Goal: Information Seeking & Learning: Learn about a topic

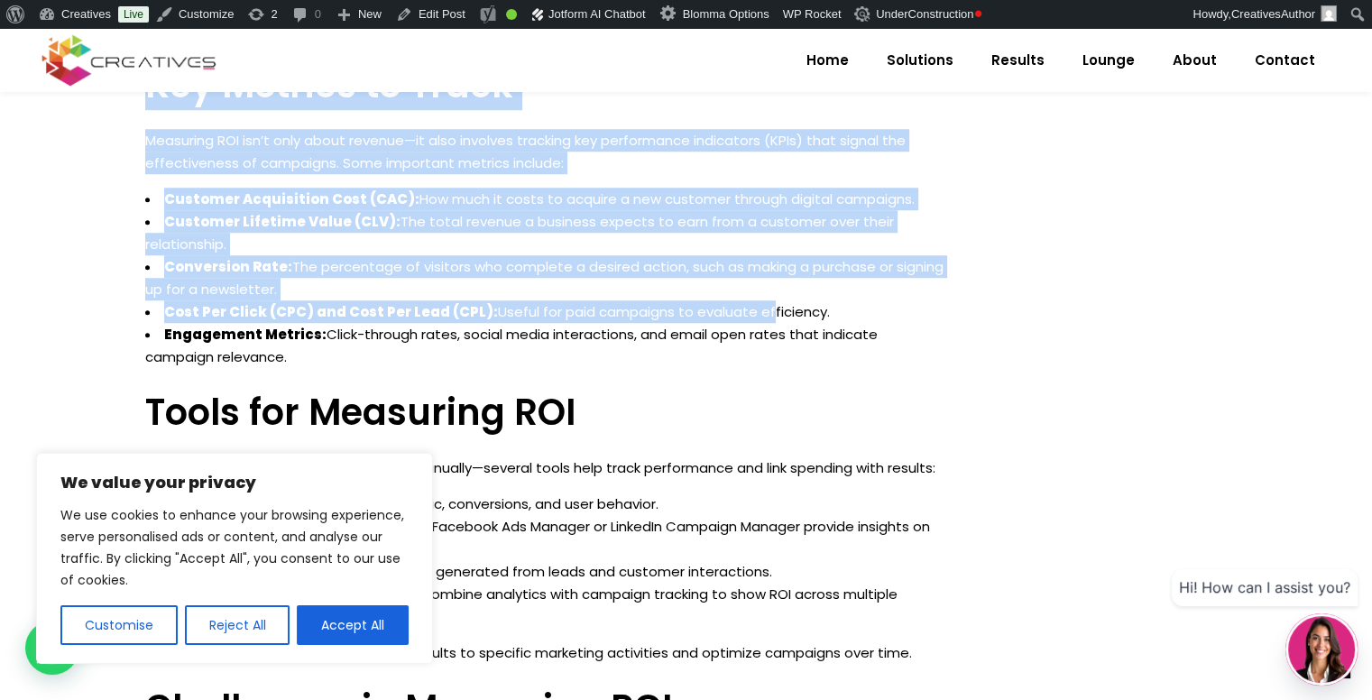
scroll to position [1400, 0]
drag, startPoint x: 148, startPoint y: 162, endPoint x: 770, endPoint y: 355, distance: 651.6
click at [770, 355] on div "A Practical Guide for Measuring ROI in Digital Marketing Return on Investment (…" at bounding box center [545, 548] width 801 height 1733
copy div "L Ipsumdolo Sitam con Adipiscin ELI se Doeiusm Temporinc Utlabo et Doloremagn (…"
click at [915, 346] on li "Engagement Metrics: Click-through rates, social media interactions, and email o…" at bounding box center [545, 344] width 801 height 45
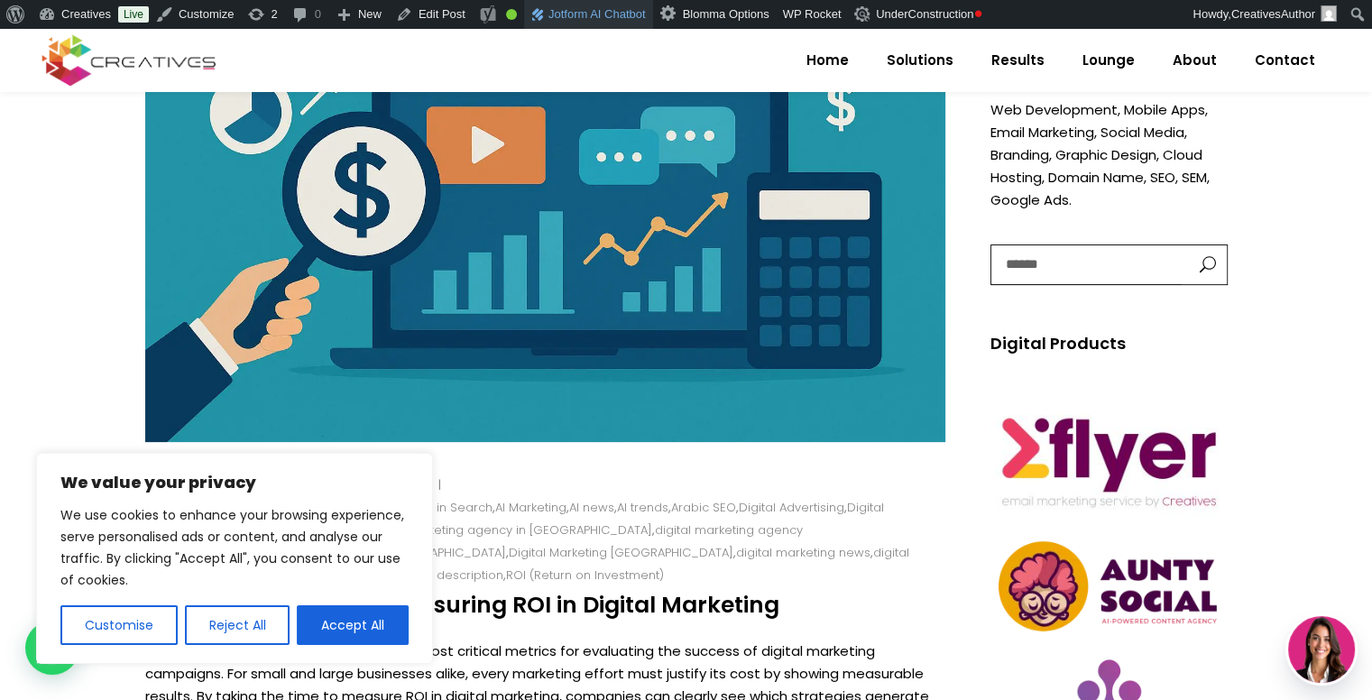
scroll to position [291, 0]
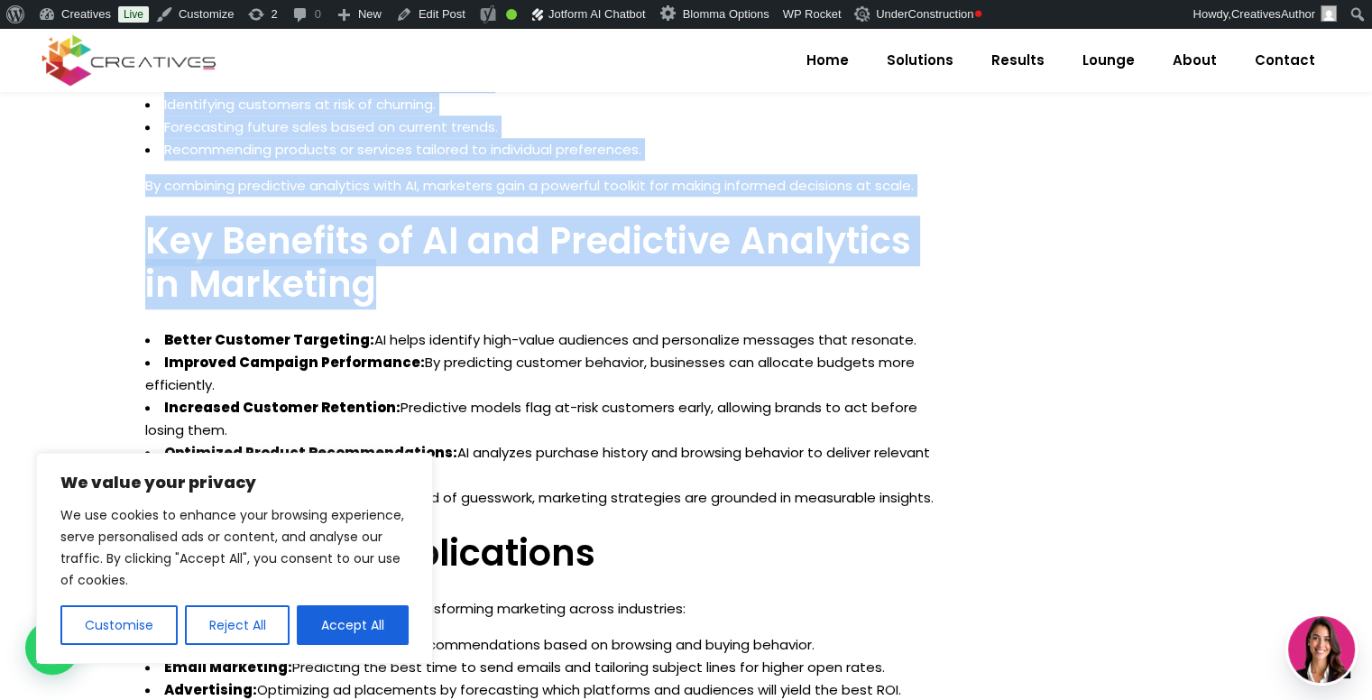
scroll to position [1406, 0]
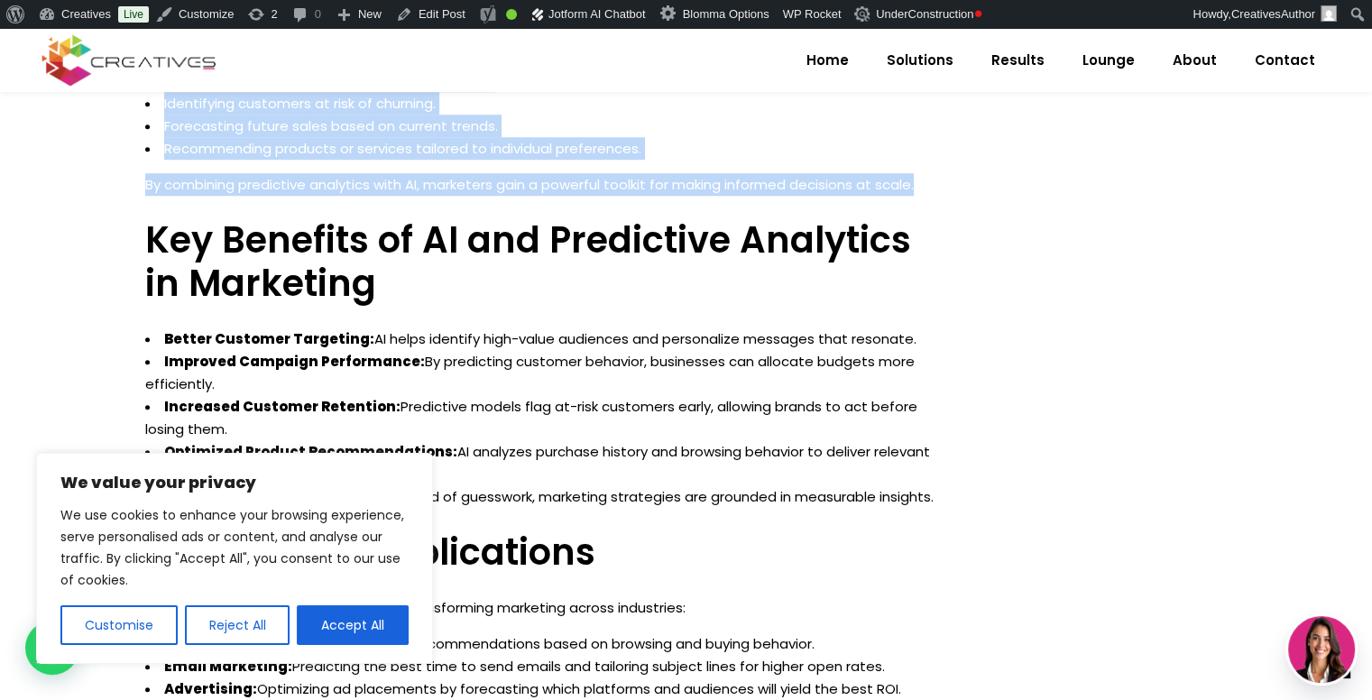
drag, startPoint x: 147, startPoint y: 163, endPoint x: 926, endPoint y: 189, distance: 779.7
click at [926, 189] on div "How AI and Predictive Analytics Are Shaping the Future of Marketing Marketing h…" at bounding box center [545, 438] width 801 height 1525
copy div "How AI and Predictive Analytics Are Shaping the Future of Marketing Marketing h…"
